Goal: Task Accomplishment & Management: Manage account settings

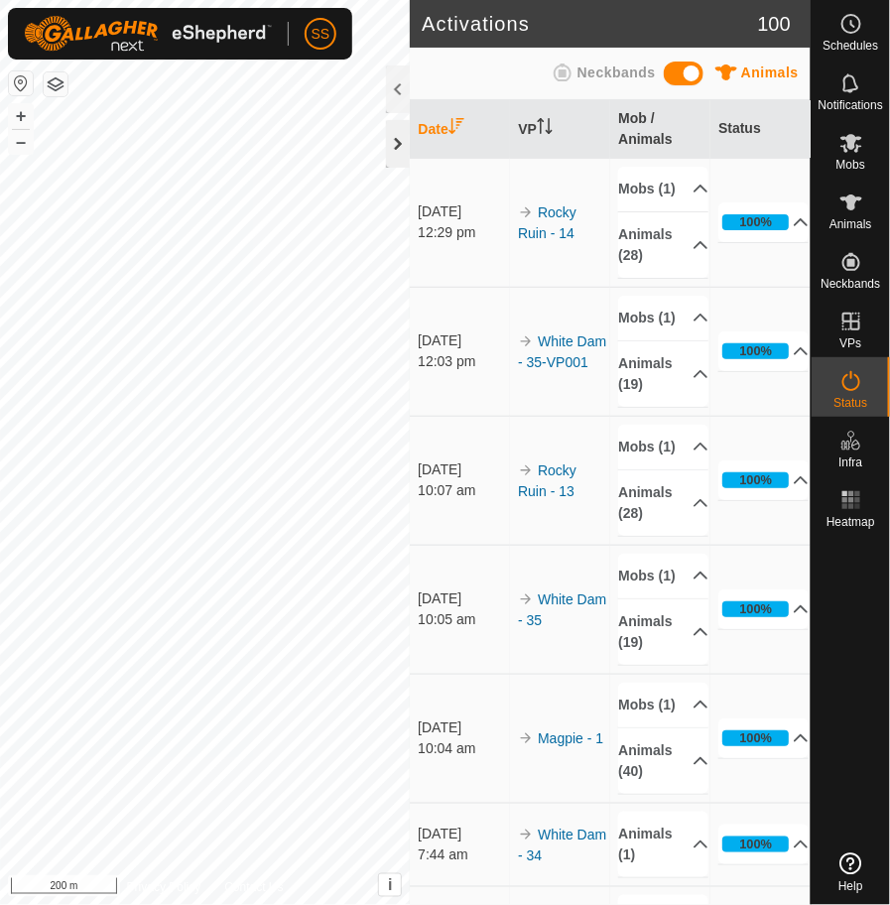
click at [398, 150] on div at bounding box center [398, 144] width 24 height 48
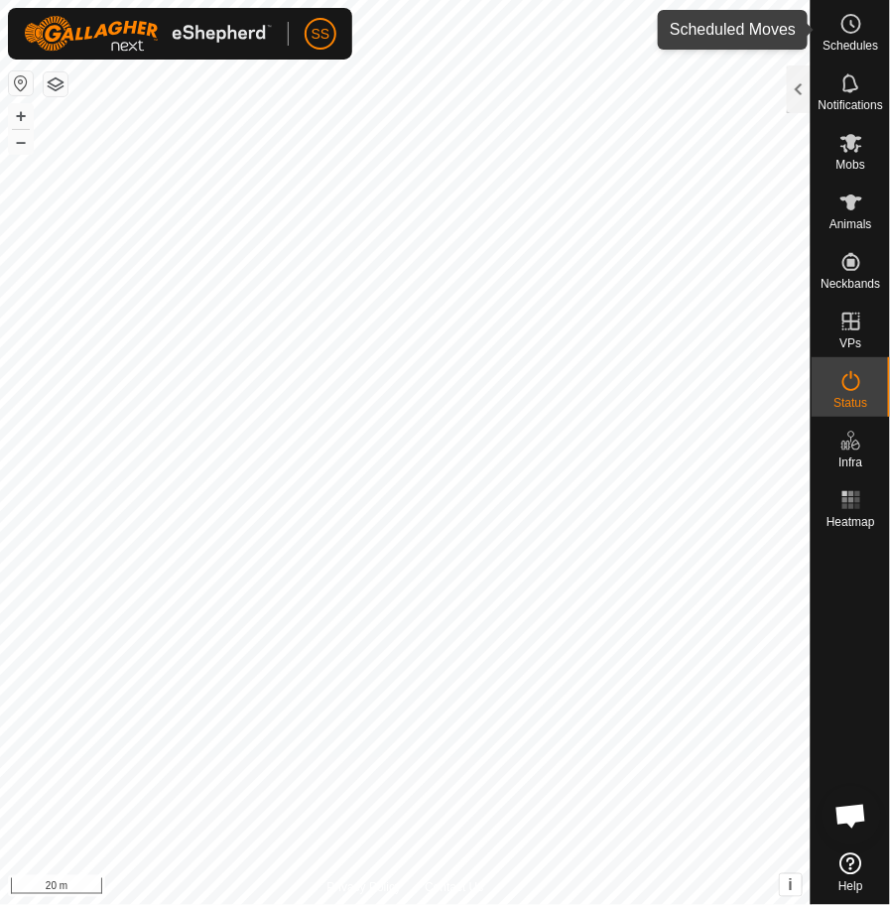
click at [852, 40] on span "Schedules" at bounding box center [851, 46] width 56 height 12
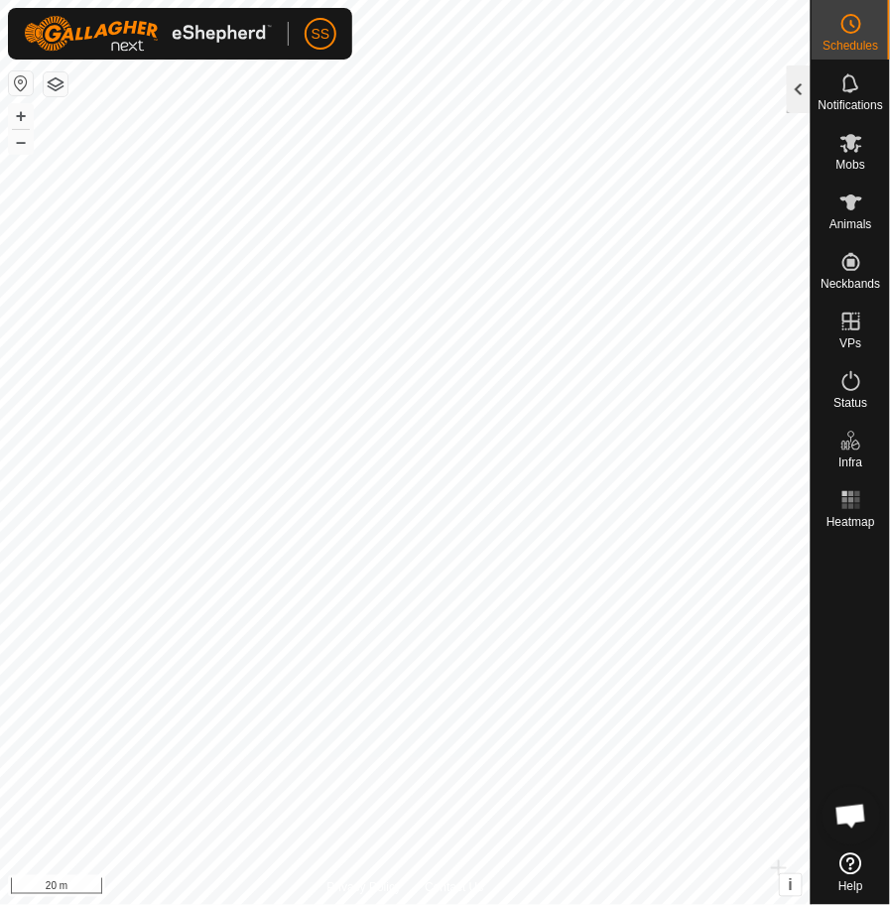
click at [794, 80] on div at bounding box center [799, 89] width 24 height 48
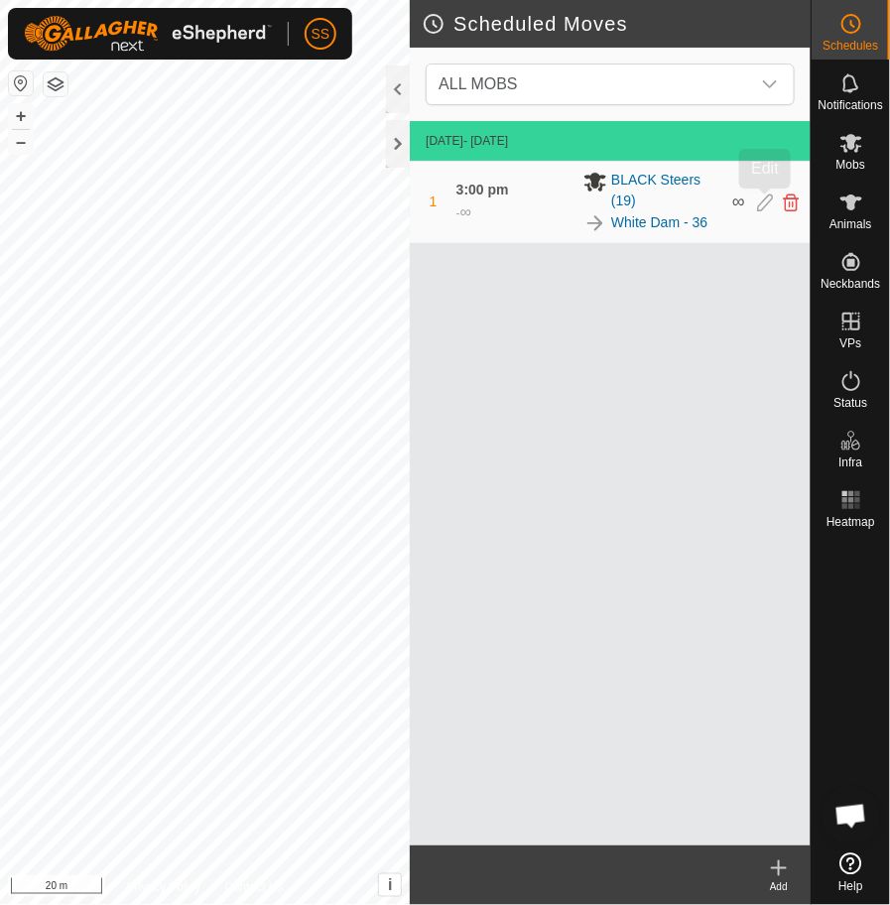
click at [757, 207] on icon at bounding box center [765, 202] width 16 height 18
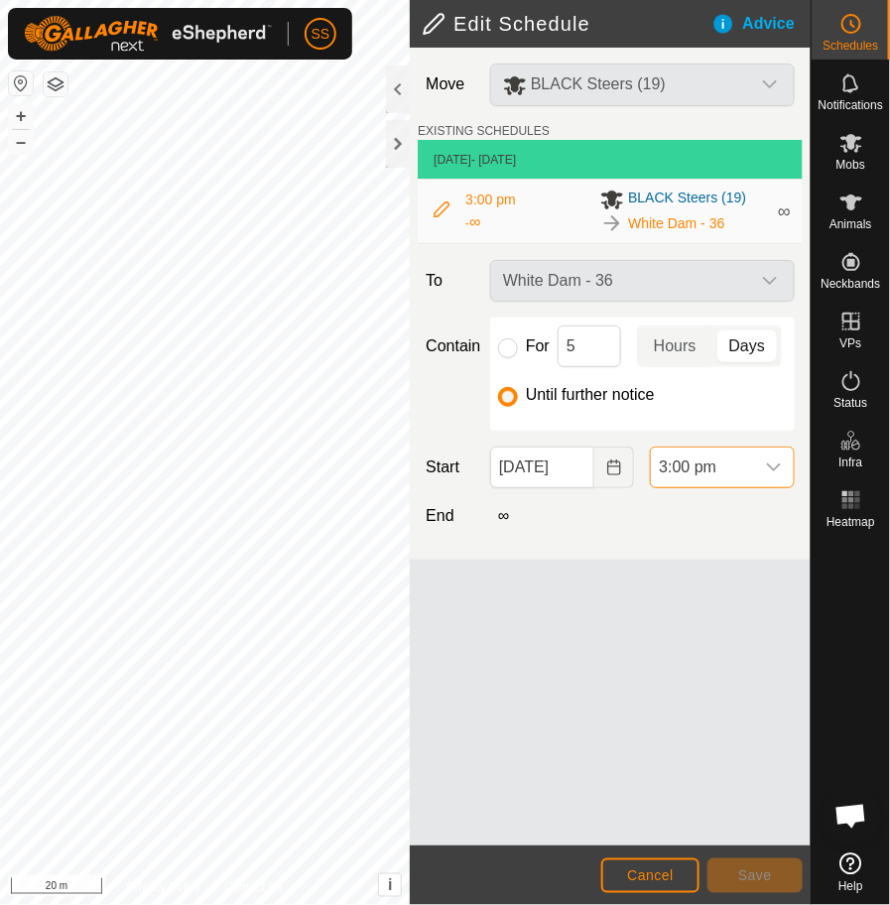
click at [697, 469] on span "3:00 pm" at bounding box center [702, 467] width 103 height 40
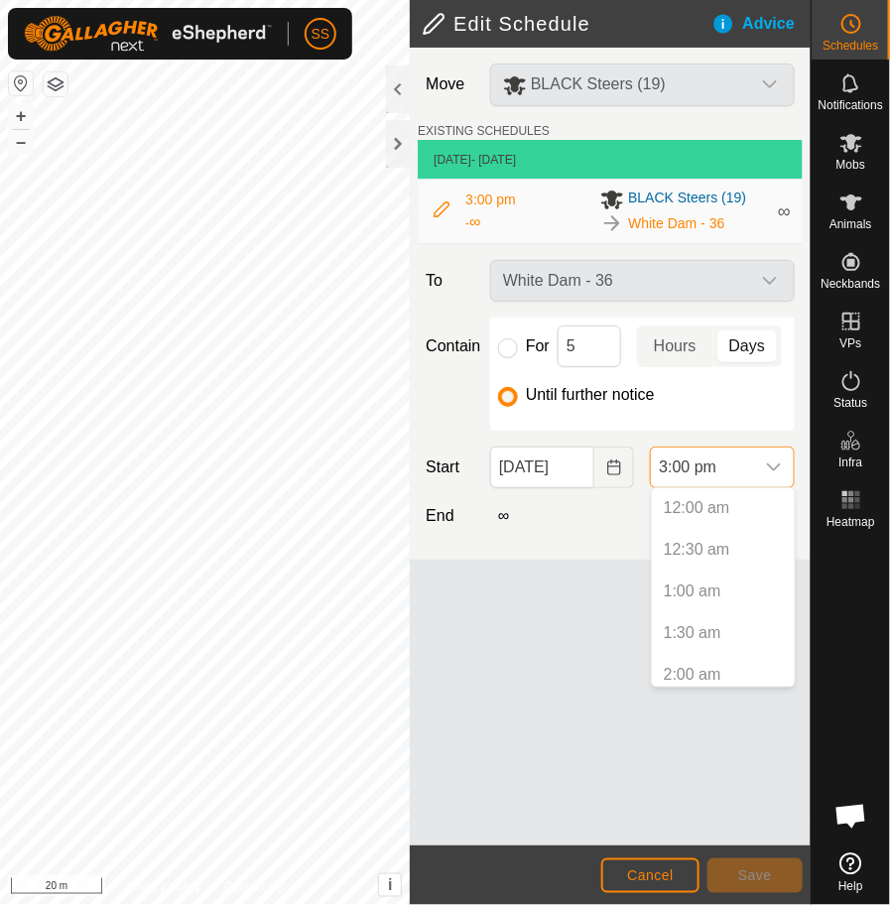
scroll to position [1090, 0]
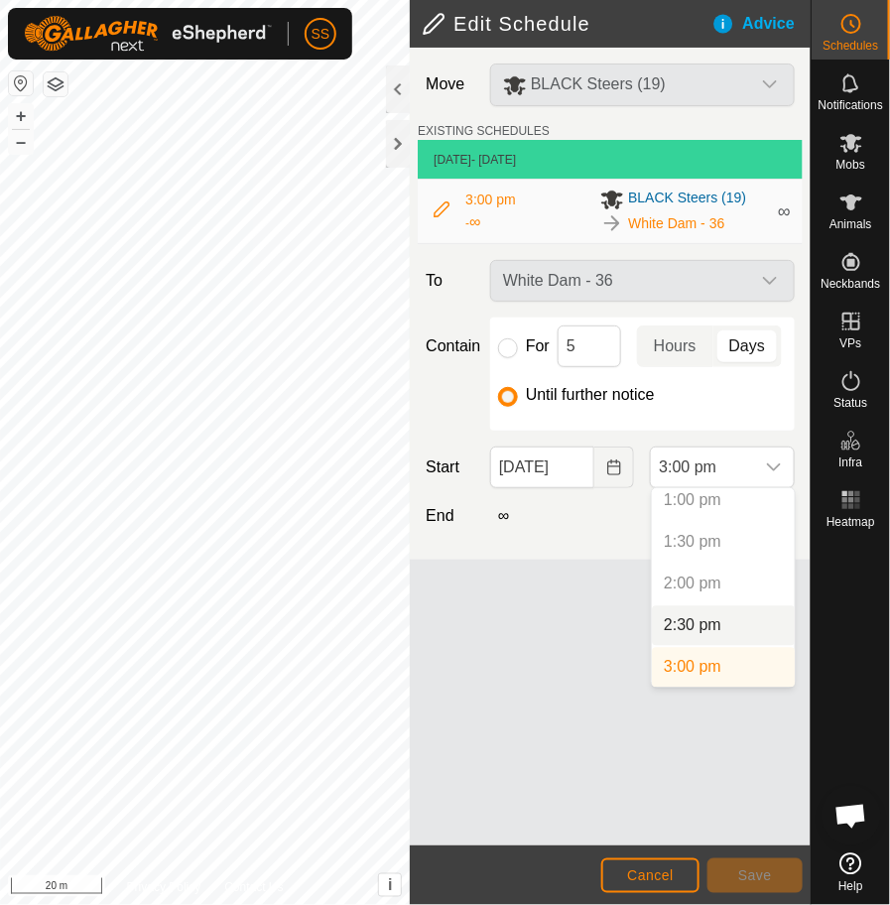
click at [707, 584] on p-selectitem "2:00 pm" at bounding box center [723, 585] width 143 height 40
click at [700, 581] on p-selectitem "2:00 pm" at bounding box center [723, 585] width 143 height 40
click at [715, 620] on li "2:30 pm" at bounding box center [723, 626] width 143 height 40
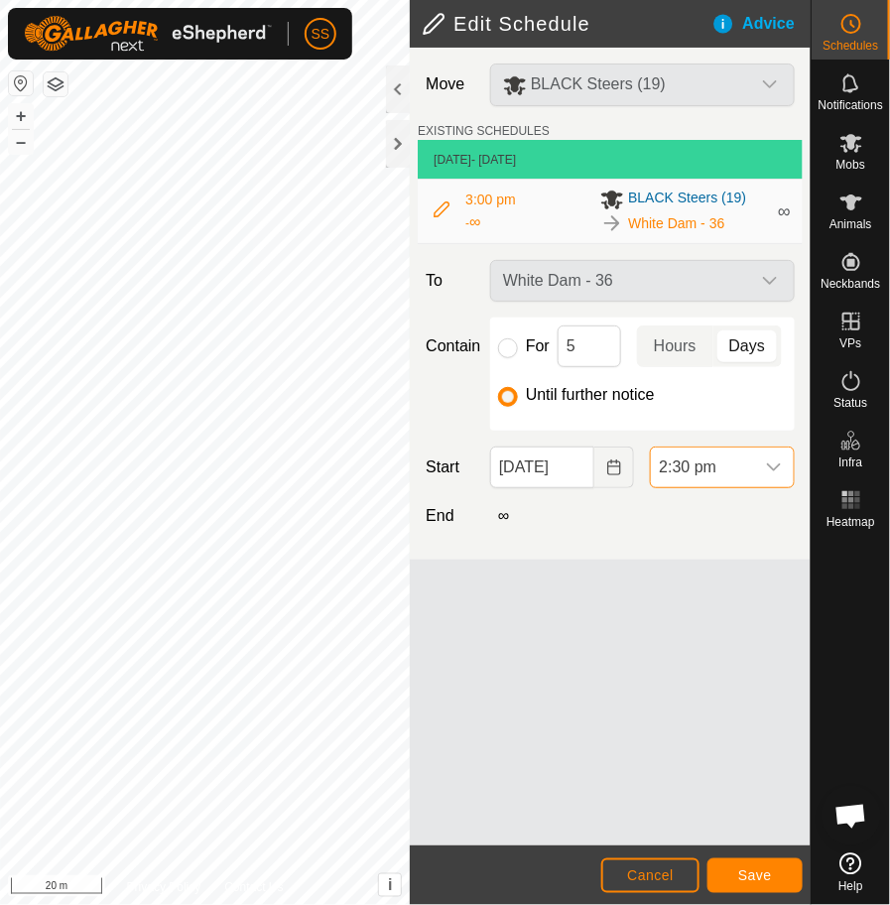
click at [703, 463] on span "2:30 pm" at bounding box center [702, 467] width 103 height 40
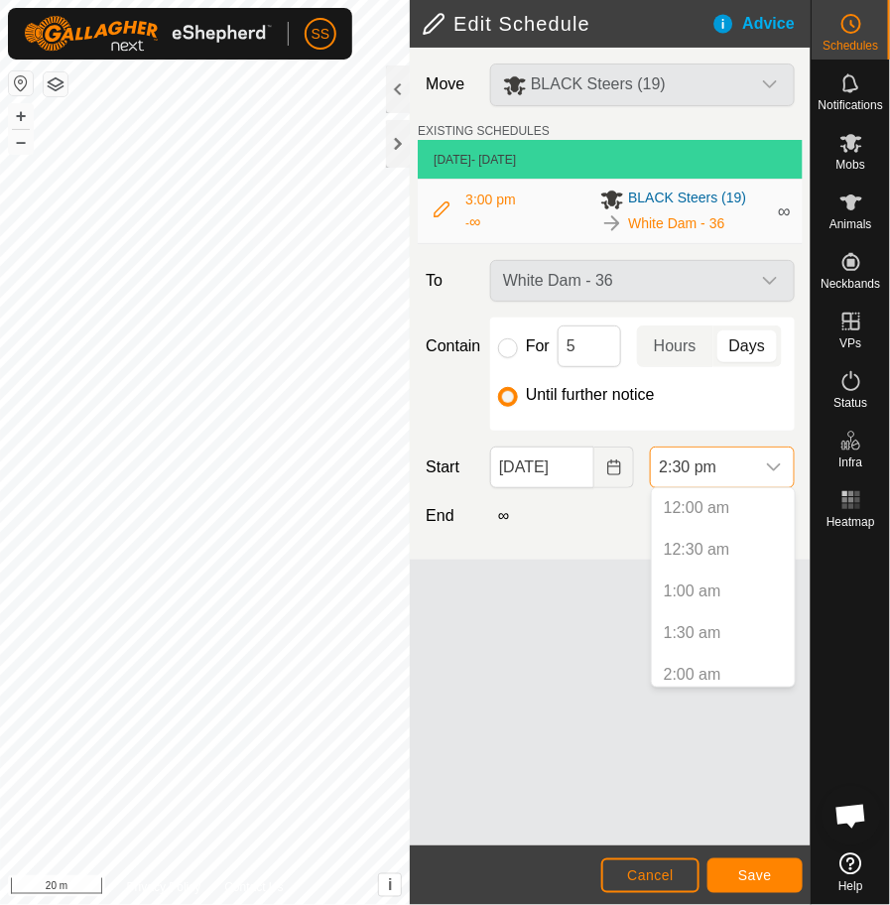
scroll to position [1049, 0]
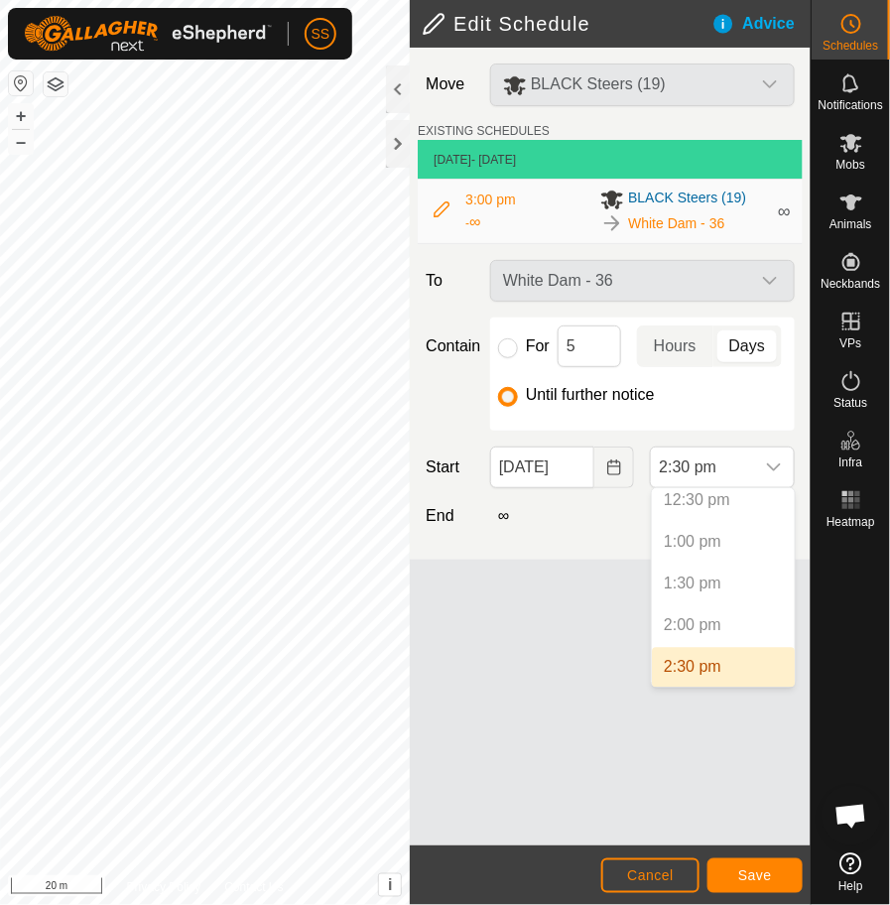
click at [695, 621] on p-selectitem "2:00 pm" at bounding box center [723, 626] width 143 height 40
click at [710, 635] on p-selectitem "2:00 pm" at bounding box center [723, 626] width 143 height 40
click at [669, 866] on button "Cancel" at bounding box center [650, 875] width 98 height 35
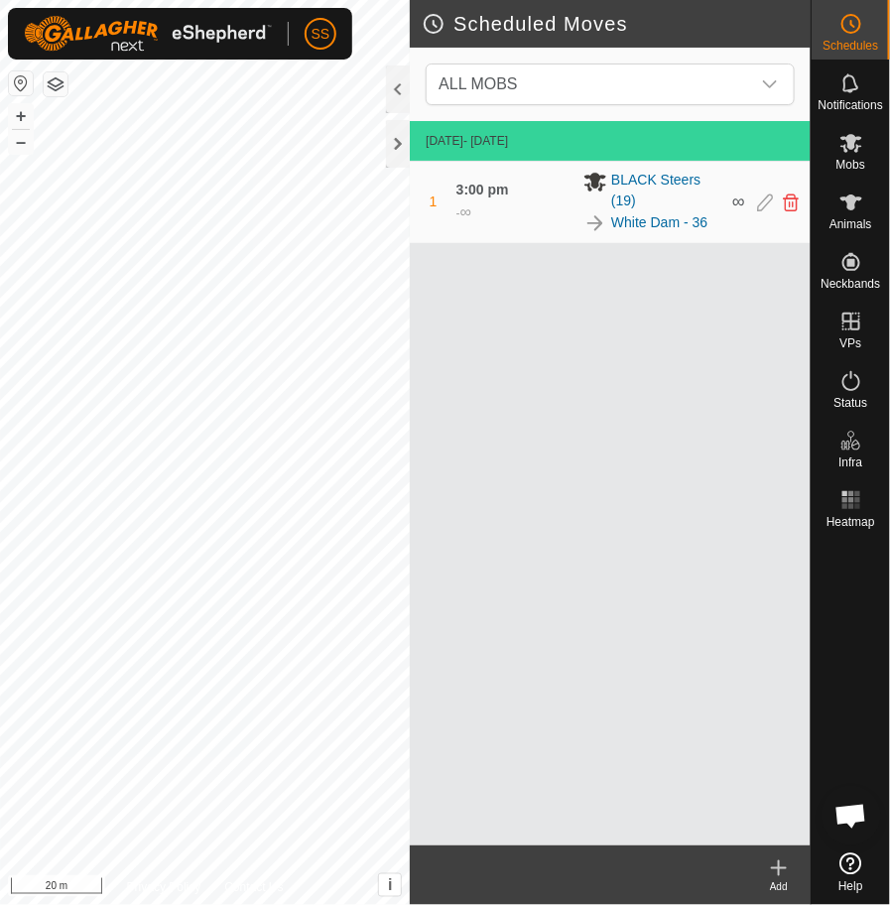
click at [779, 211] on div "1 3:00 pm - ∞ BLACK Steers (19) White Dam - 36 ∞" at bounding box center [610, 202] width 385 height 81
click at [787, 206] on icon at bounding box center [791, 202] width 16 height 18
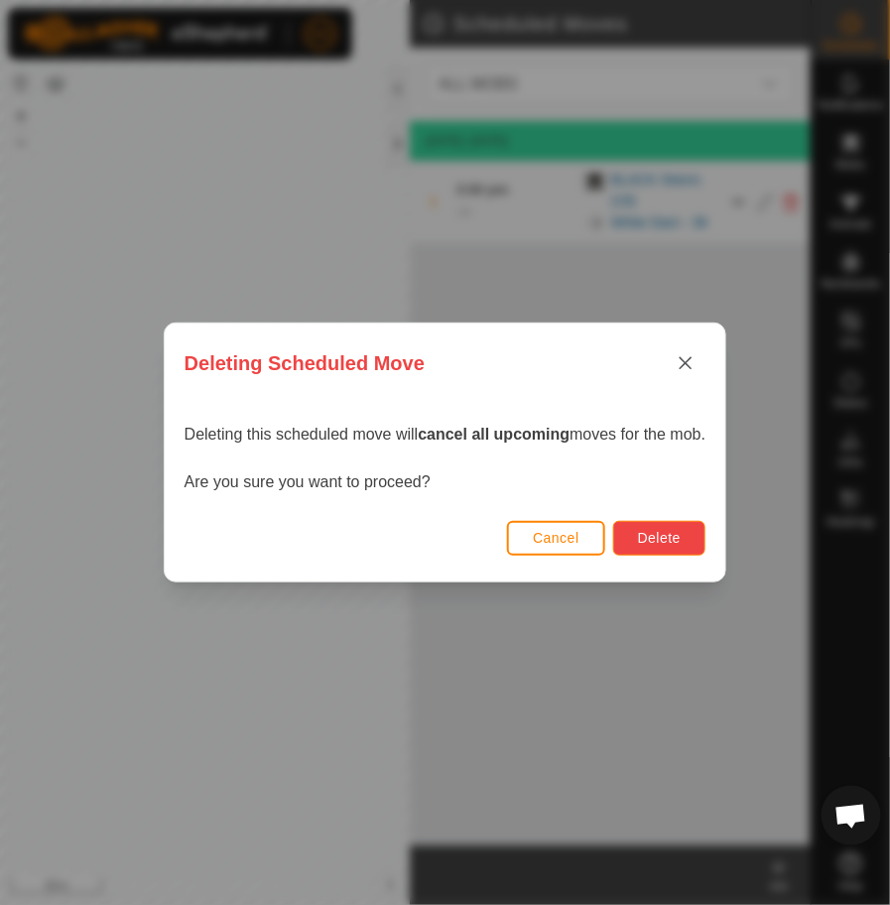
click at [700, 529] on button "Delete" at bounding box center [659, 538] width 92 height 35
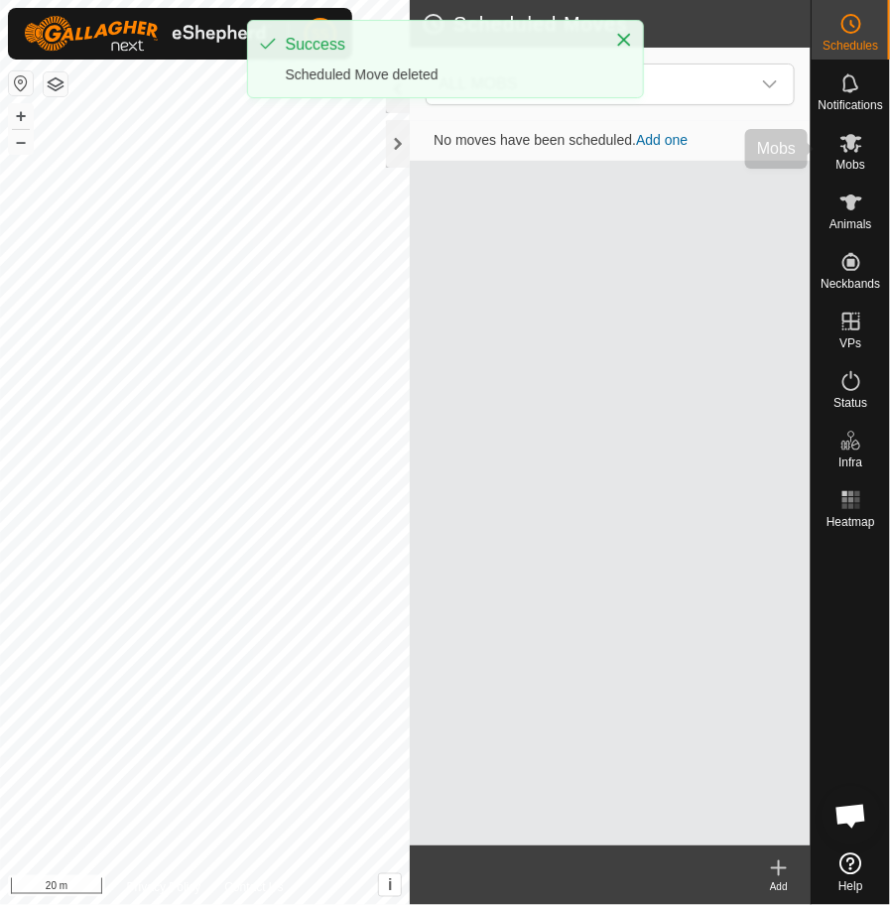
click at [848, 151] on icon at bounding box center [851, 143] width 24 height 24
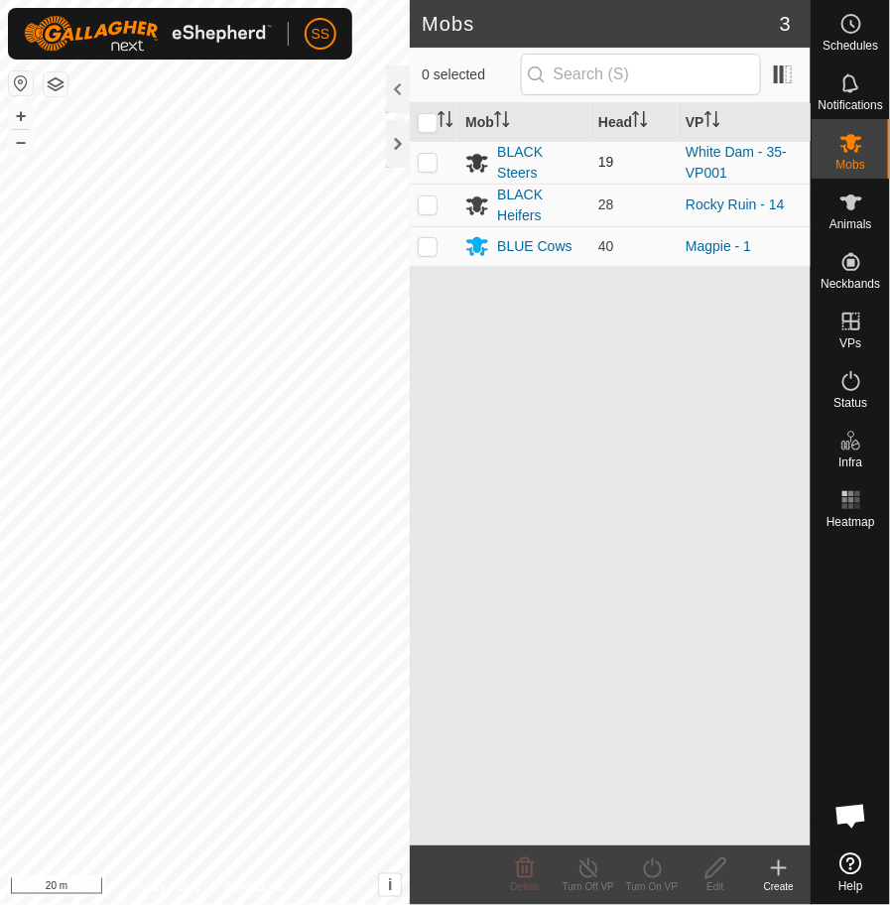
click at [432, 150] on td at bounding box center [434, 162] width 48 height 43
checkbox input "true"
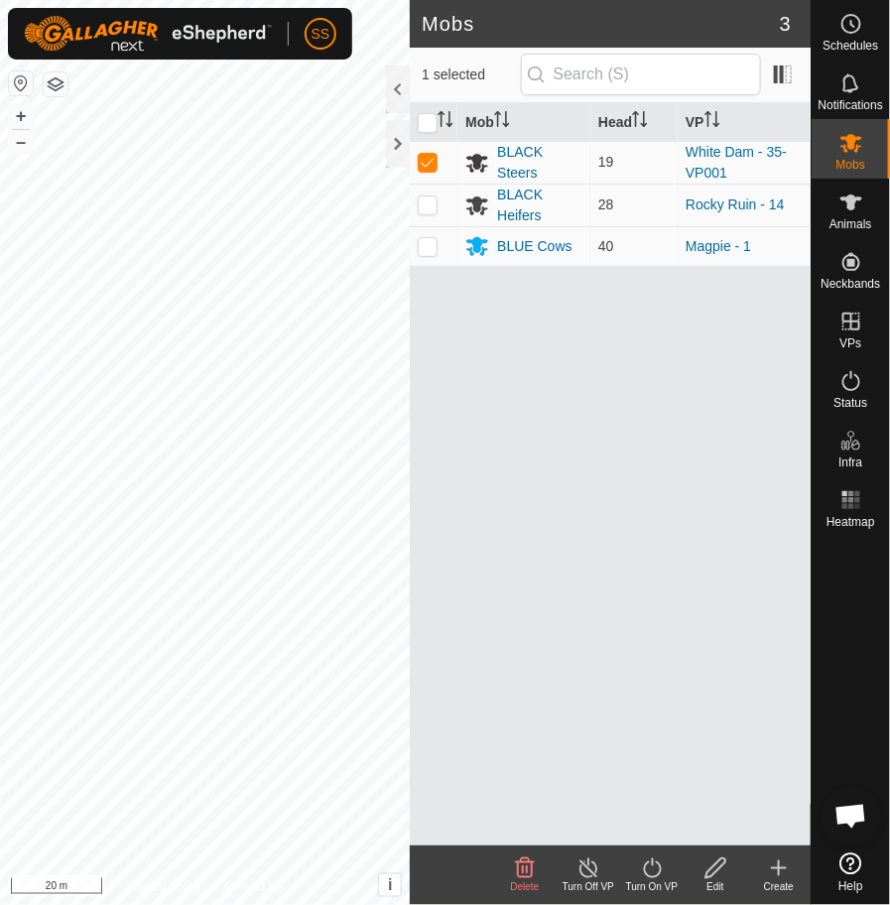
click at [661, 864] on icon at bounding box center [652, 868] width 25 height 24
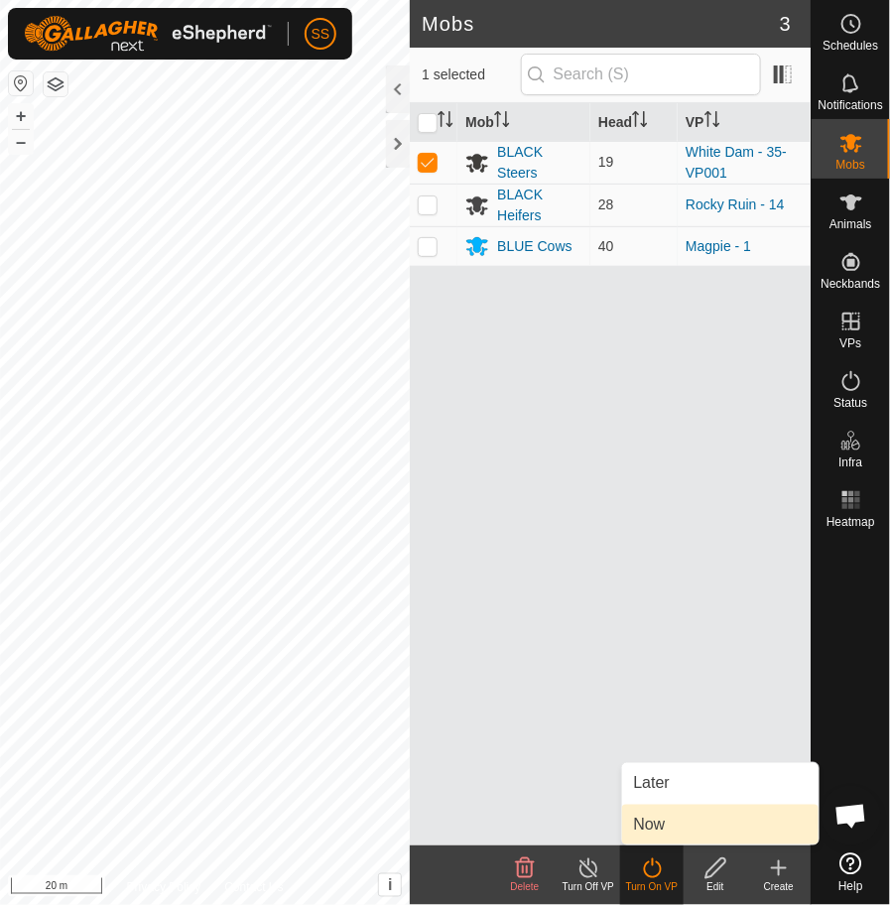
click at [655, 823] on link "Now" at bounding box center [720, 825] width 196 height 40
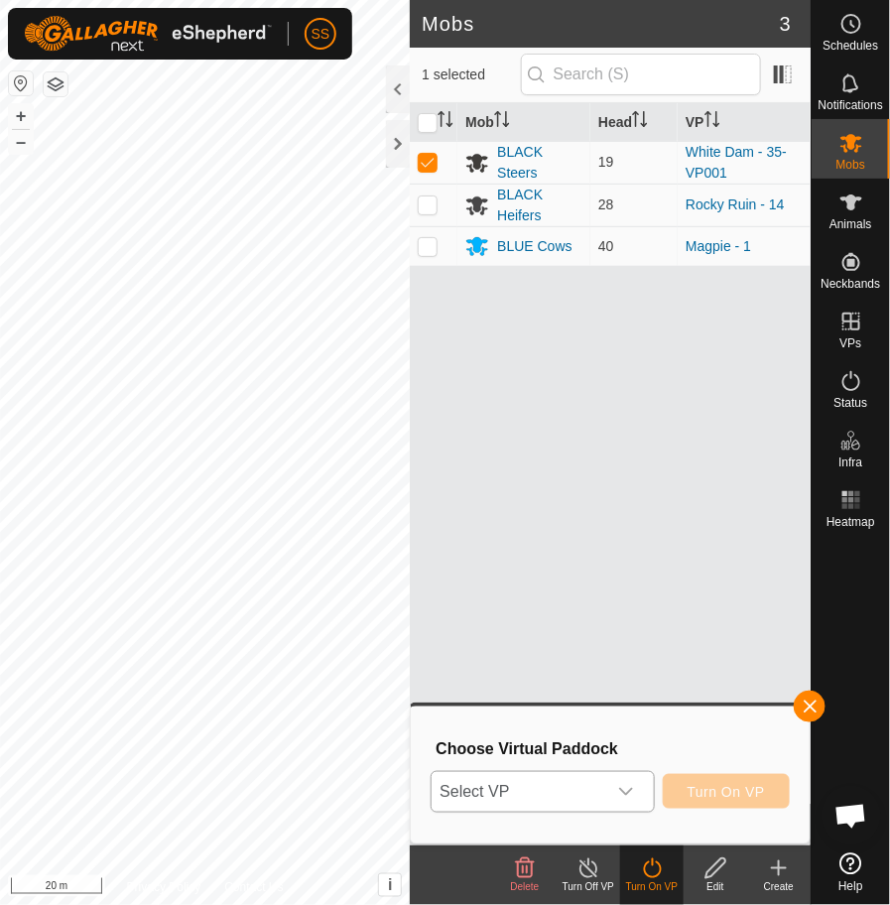
click at [626, 799] on icon "dropdown trigger" at bounding box center [626, 792] width 16 height 16
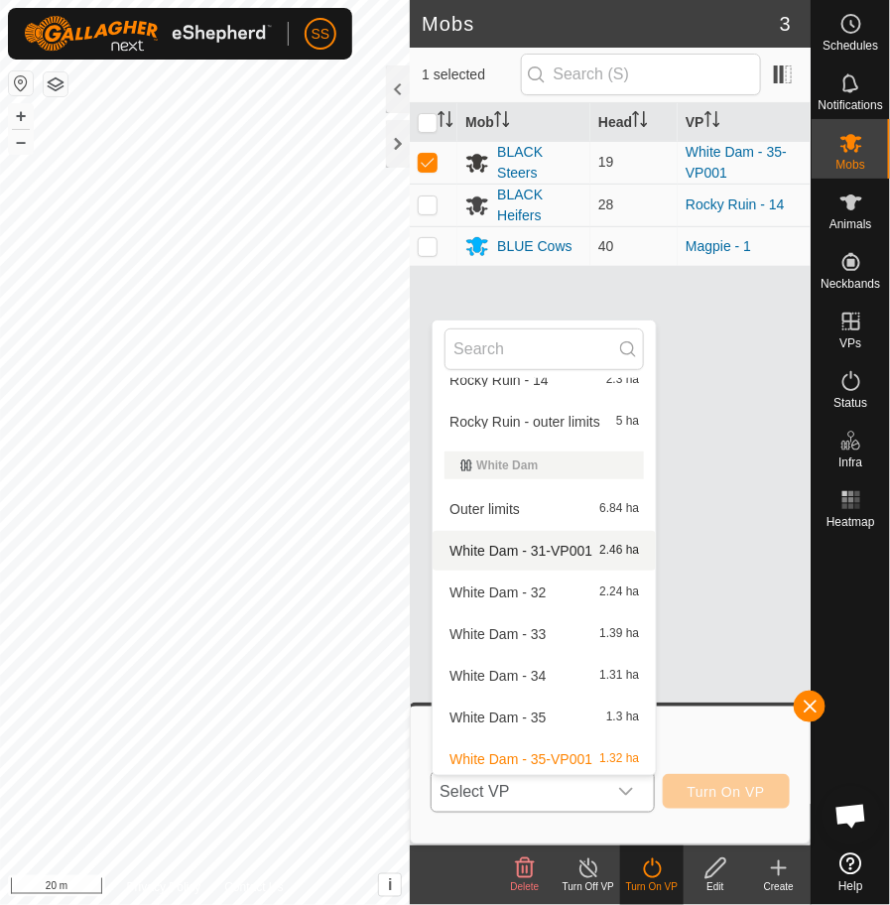
scroll to position [408, 0]
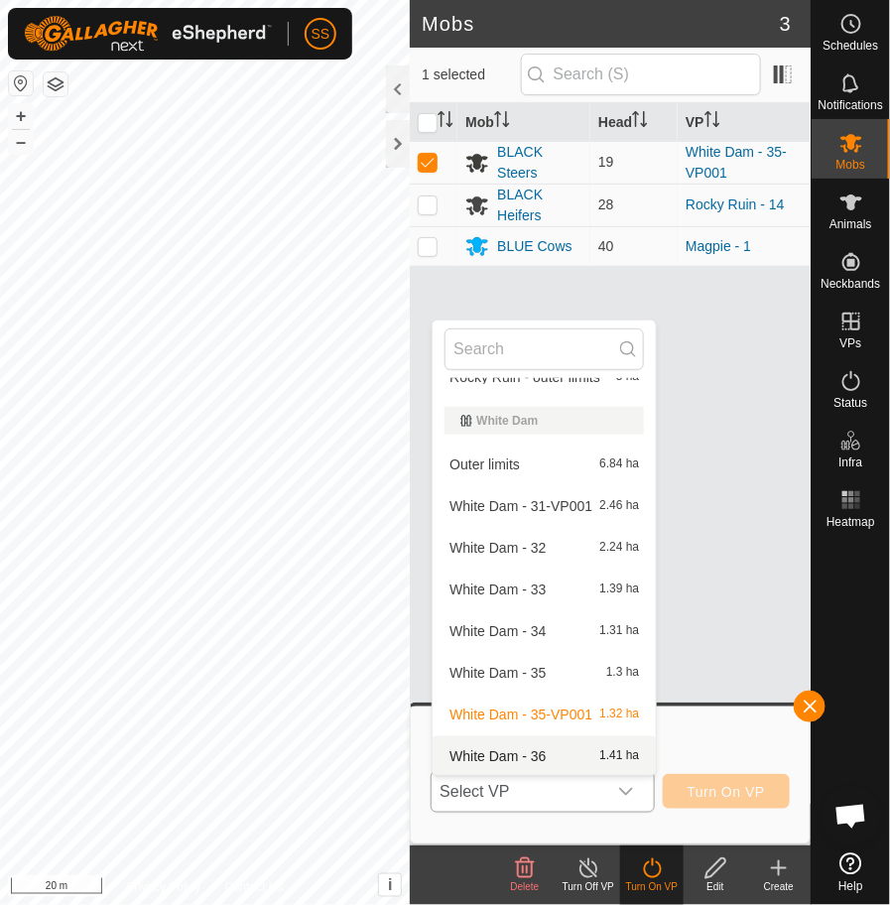
click at [531, 757] on li "White Dam - 36 1.41 ha" at bounding box center [544, 756] width 223 height 40
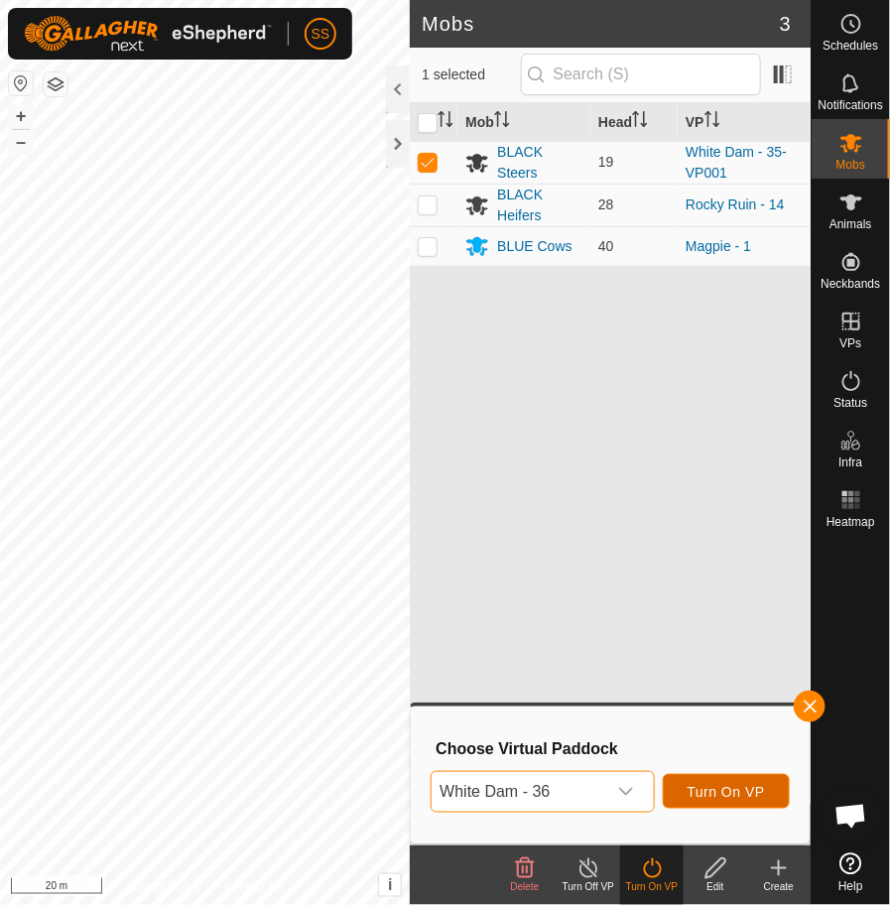
click at [698, 789] on span "Turn On VP" at bounding box center [726, 792] width 77 height 16
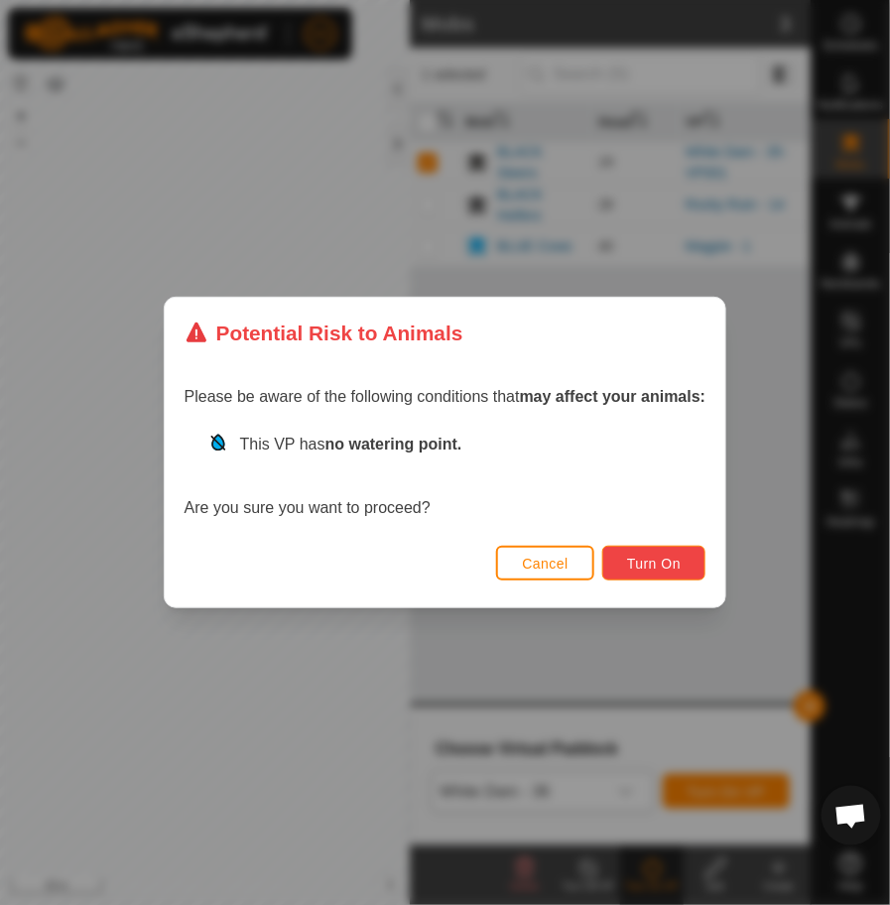
click at [648, 578] on button "Turn On" at bounding box center [653, 563] width 103 height 35
